Goal: Navigation & Orientation: Find specific page/section

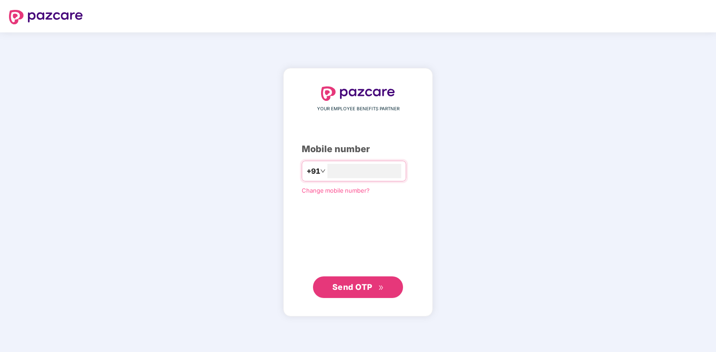
type input "*"
type input "**********"
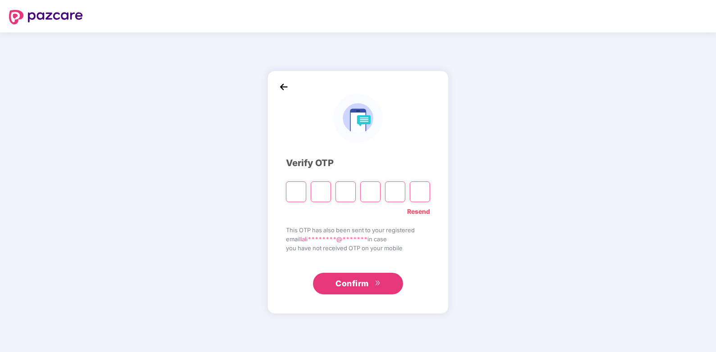
type input "*"
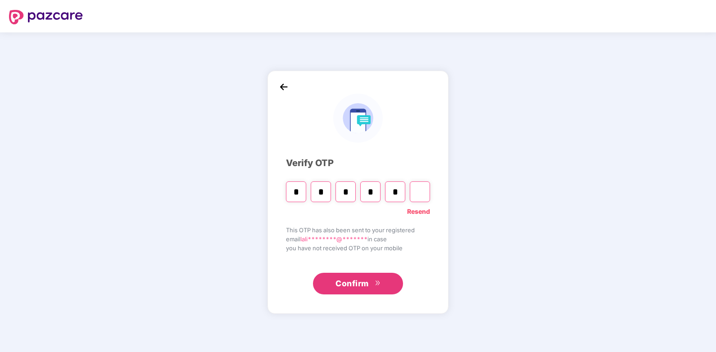
type input "*"
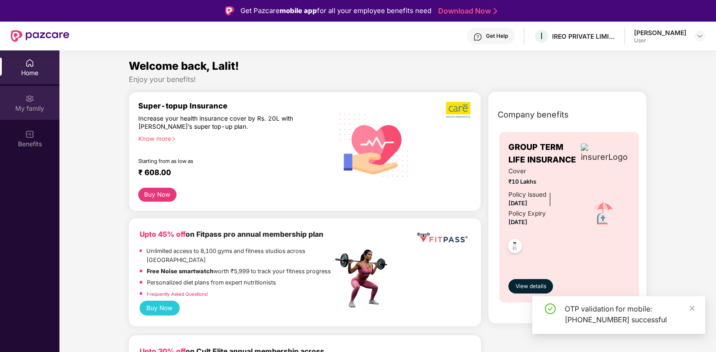
click at [45, 112] on div "My family" at bounding box center [29, 108] width 59 height 9
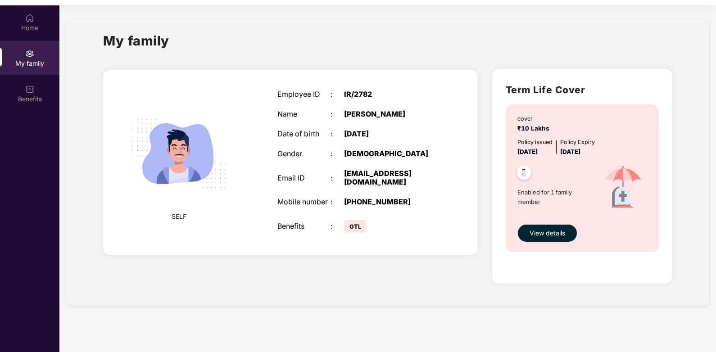
scroll to position [50, 0]
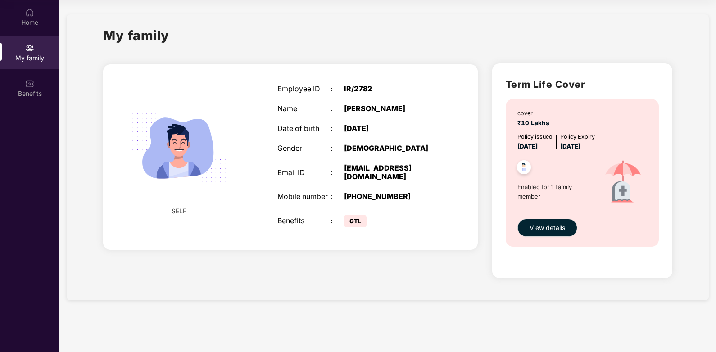
click at [359, 192] on div "[PHONE_NUMBER]" at bounding box center [391, 196] width 94 height 9
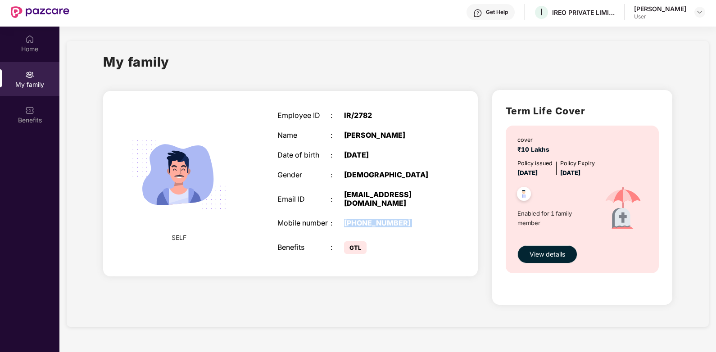
scroll to position [0, 0]
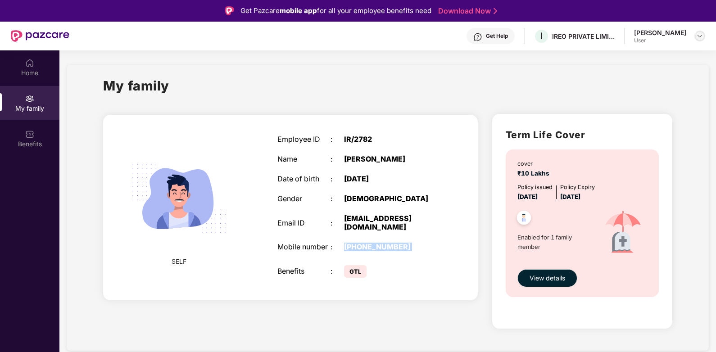
click at [700, 39] on img at bounding box center [699, 35] width 7 height 7
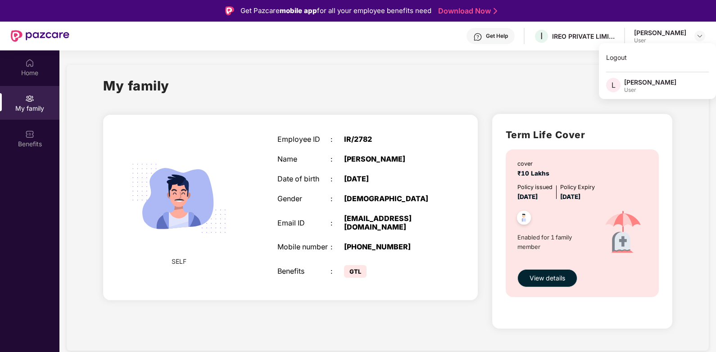
click at [645, 84] on div "[PERSON_NAME]" at bounding box center [650, 82] width 52 height 9
click at [641, 84] on div "My family" at bounding box center [387, 91] width 568 height 31
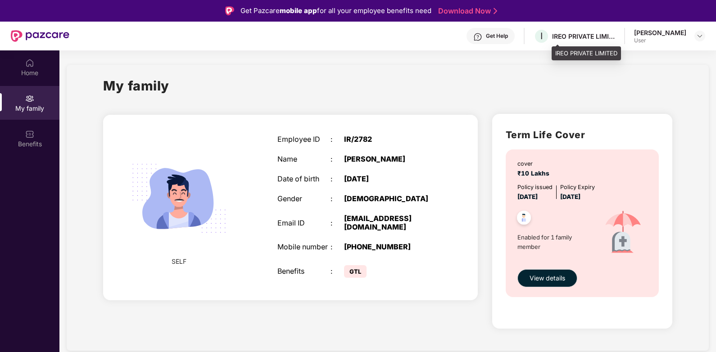
click at [605, 35] on div "IREO PRIVATE LIMITED" at bounding box center [583, 36] width 63 height 9
click at [696, 35] on img at bounding box center [699, 35] width 7 height 7
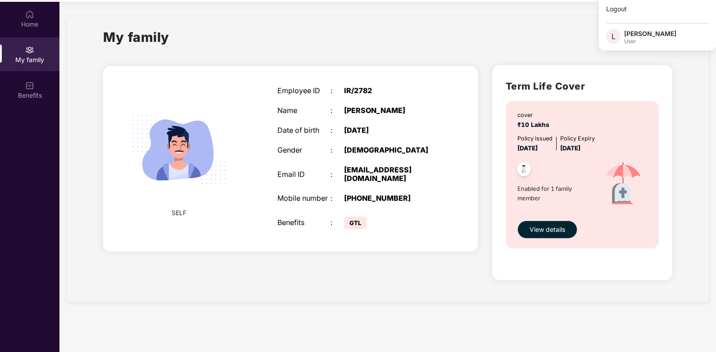
scroll to position [50, 0]
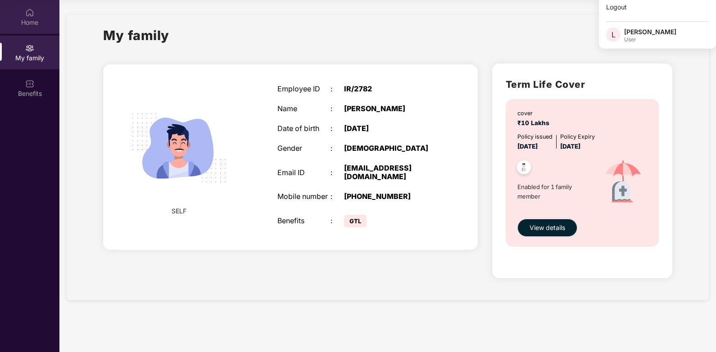
click at [33, 20] on div "Home" at bounding box center [29, 22] width 59 height 9
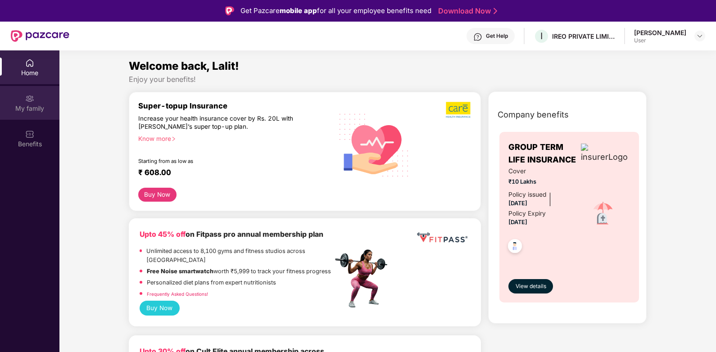
click at [34, 112] on div "My family" at bounding box center [29, 108] width 59 height 9
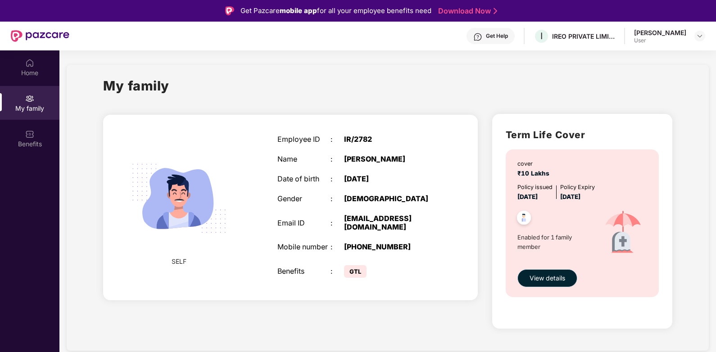
click at [550, 279] on span "View details" at bounding box center [547, 278] width 36 height 10
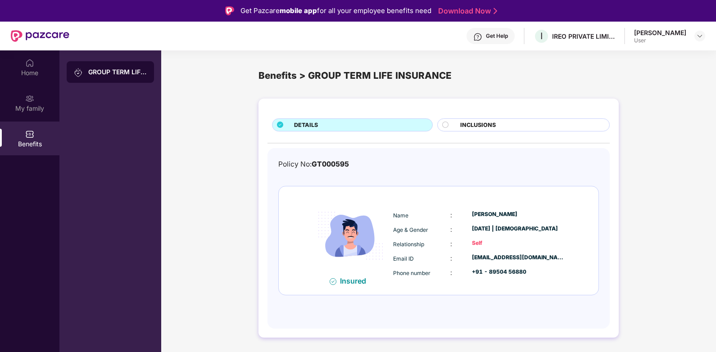
click at [109, 73] on div "GROUP TERM LIFE INSURANCE" at bounding box center [117, 72] width 59 height 9
